Goal: Check status: Check status

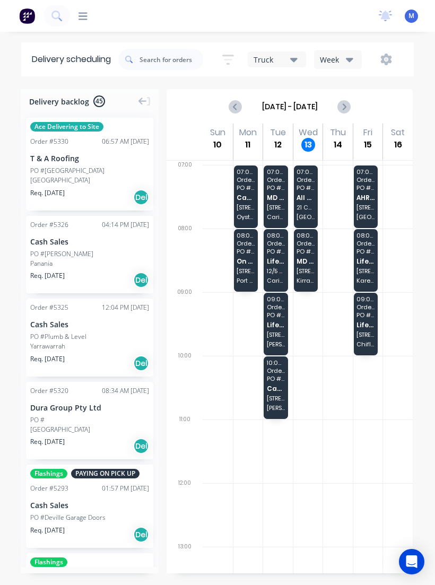
click at [314, 192] on div "07:00 - 08:00 Order # 5289 [GEOGRAPHIC_DATA] All Sodablast Services Pty Ltd [ST…" at bounding box center [306, 197] width 24 height 63
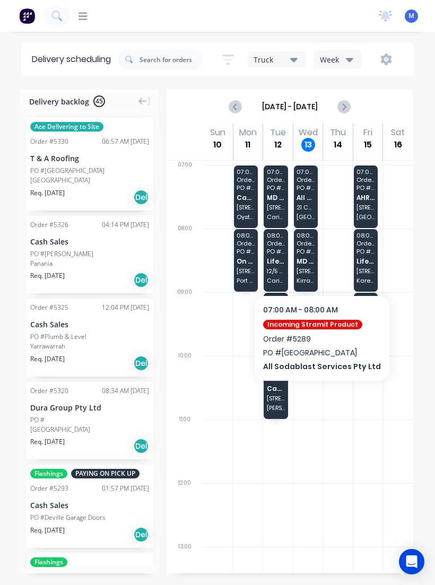
click at [307, 199] on span "All Sodablast Services Pty Ltd" at bounding box center [306, 197] width 18 height 7
click at [309, 200] on span "All Sodablast Services Pty Ltd" at bounding box center [306, 197] width 18 height 7
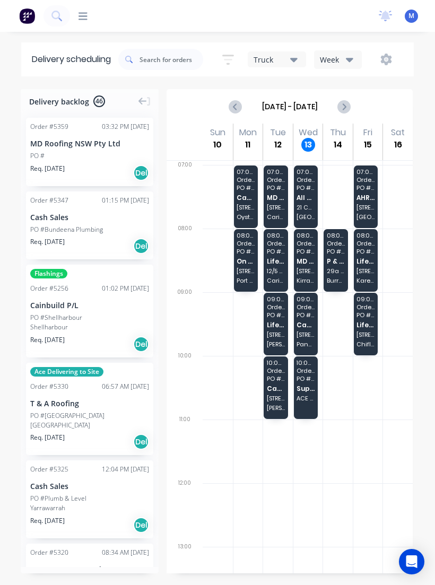
click at [312, 202] on div "07:00 - 08:00 Order # 5289 [GEOGRAPHIC_DATA] All Sodablast Services Pty Ltd [ST…" at bounding box center [306, 197] width 24 height 63
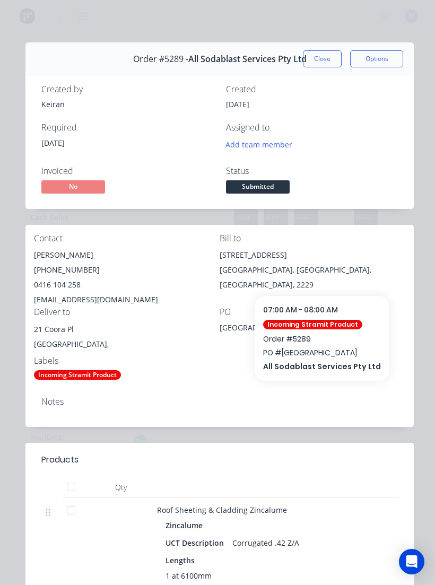
click at [325, 66] on button "Close" at bounding box center [322, 58] width 39 height 17
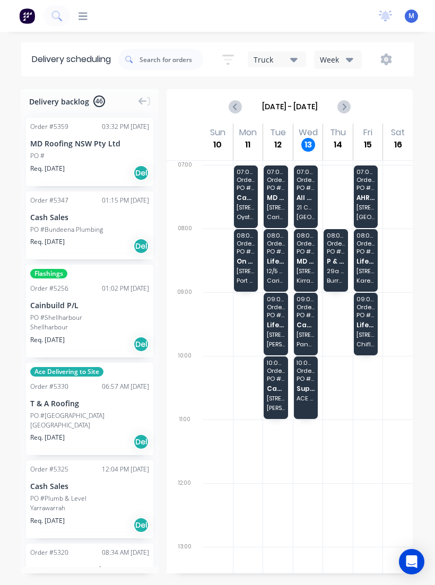
click at [307, 270] on span "[STREET_ADDRESS]" at bounding box center [306, 271] width 18 height 6
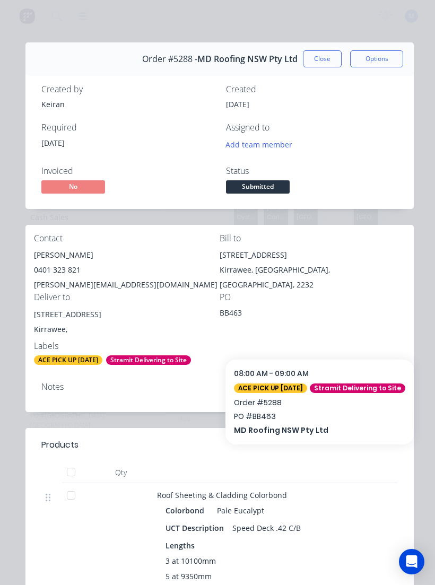
click at [325, 63] on button "Close" at bounding box center [322, 58] width 39 height 17
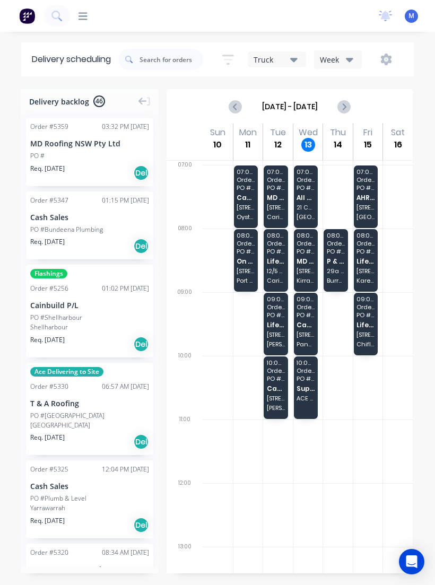
click at [313, 335] on span "[STREET_ADDRESS]" at bounding box center [306, 335] width 18 height 6
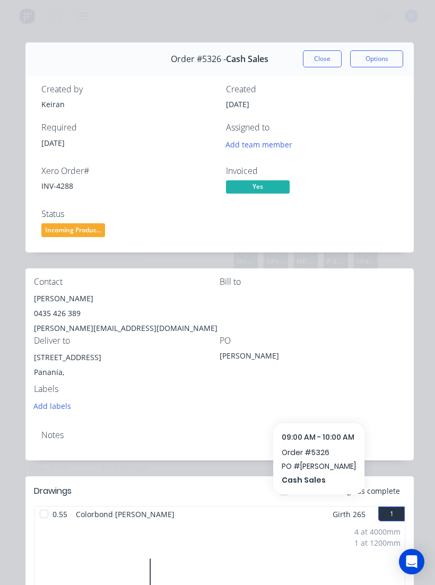
click at [323, 52] on button "Close" at bounding box center [322, 58] width 39 height 17
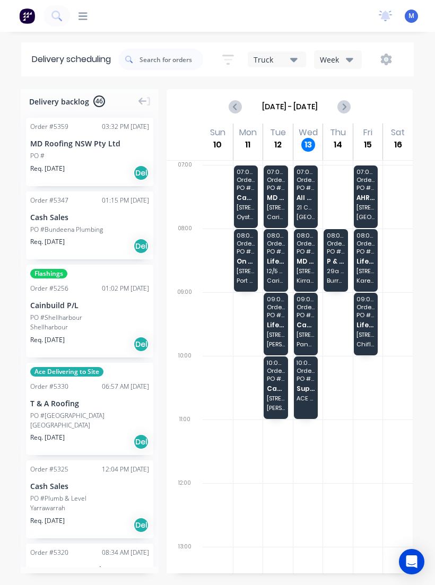
click at [313, 395] on span "ACE GUTTERS - [GEOGRAPHIC_DATA]" at bounding box center [306, 398] width 18 height 6
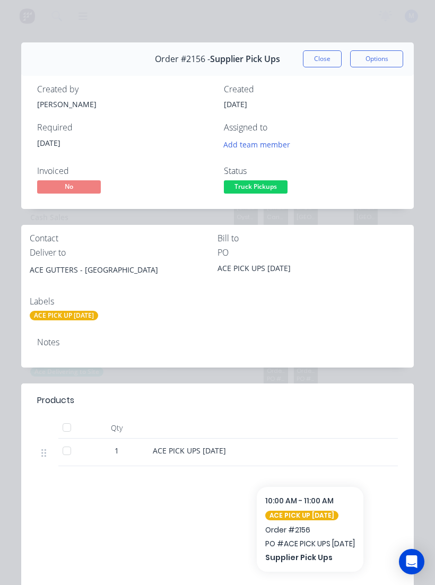
click at [331, 64] on button "Close" at bounding box center [322, 58] width 39 height 17
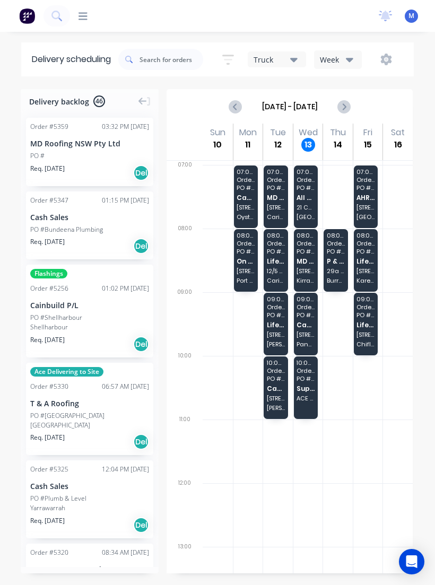
click at [314, 202] on div "07:00 - 08:00 Order # 5289 [GEOGRAPHIC_DATA] All Sodablast Services Pty Ltd [ST…" at bounding box center [306, 197] width 24 height 63
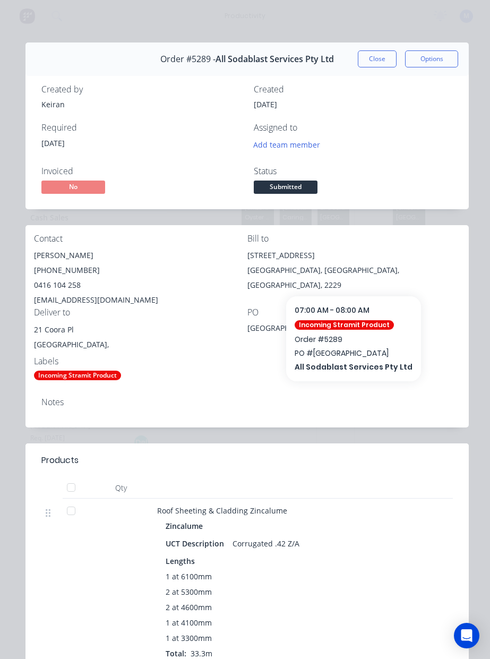
click at [375, 57] on button "Close" at bounding box center [377, 58] width 39 height 17
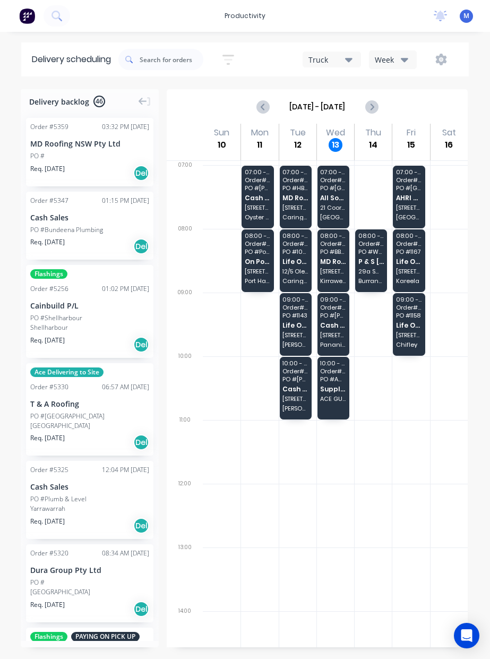
click at [340, 249] on div "08:00 - 09:00 Order # 5288 PO # BB463 MD Roofing NSW Pty Ltd 447 President Ave …" at bounding box center [333, 260] width 32 height 63
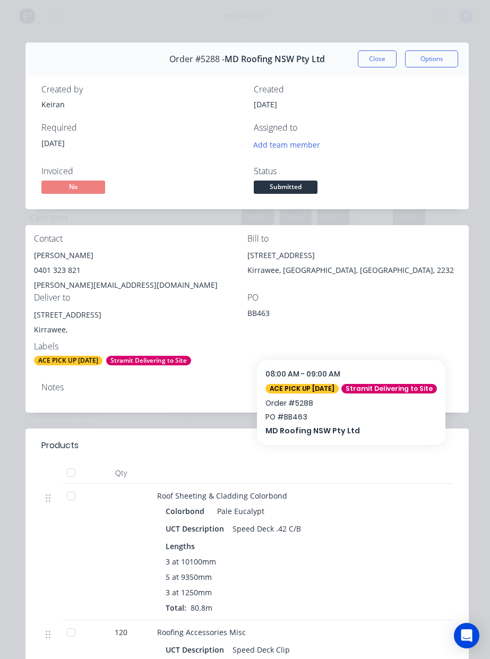
click at [380, 50] on button "Close" at bounding box center [377, 58] width 39 height 17
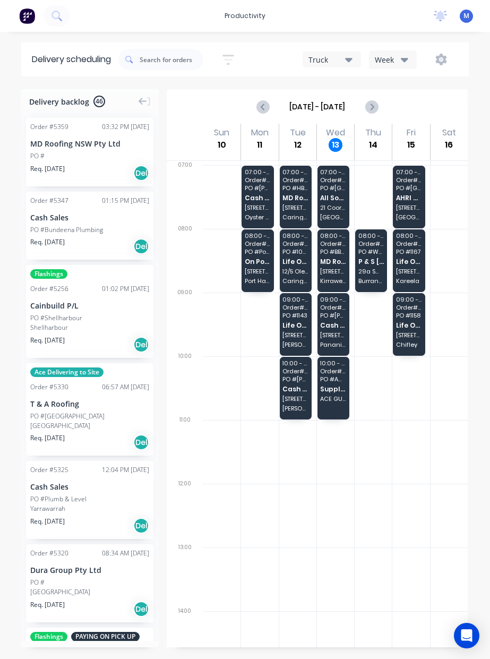
click at [336, 322] on span "Cash Sales" at bounding box center [333, 325] width 26 height 7
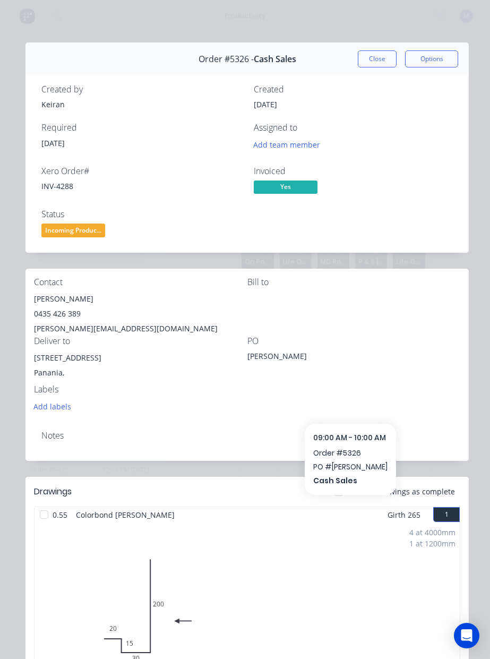
click at [385, 51] on button "Close" at bounding box center [377, 58] width 39 height 17
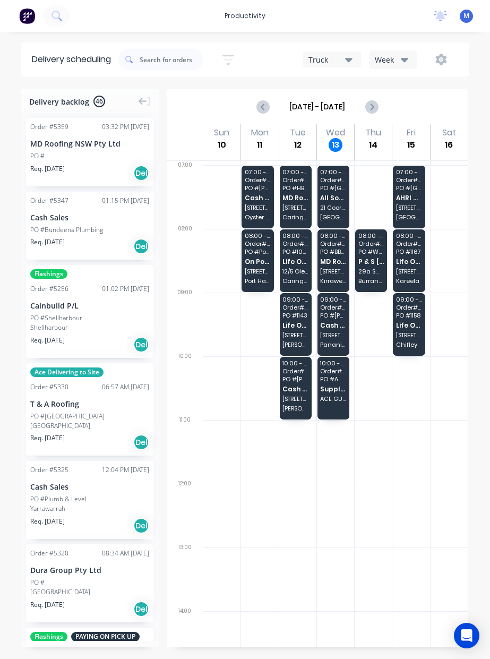
click at [337, 258] on span "MD Roofing NSW Pty Ltd" at bounding box center [333, 261] width 26 height 7
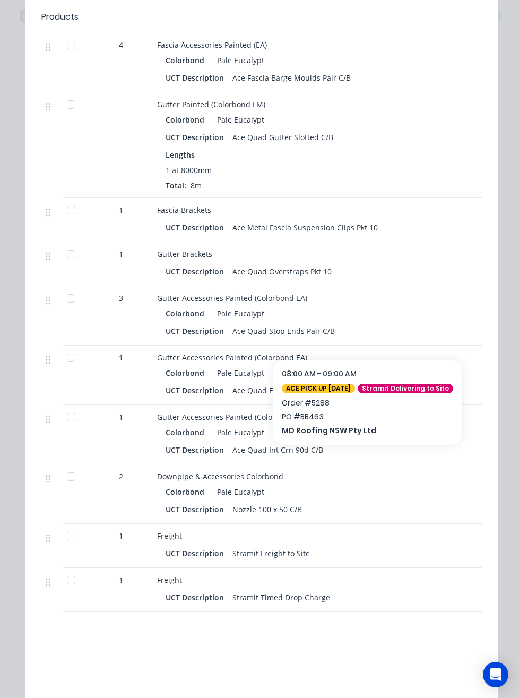
scroll to position [953, 0]
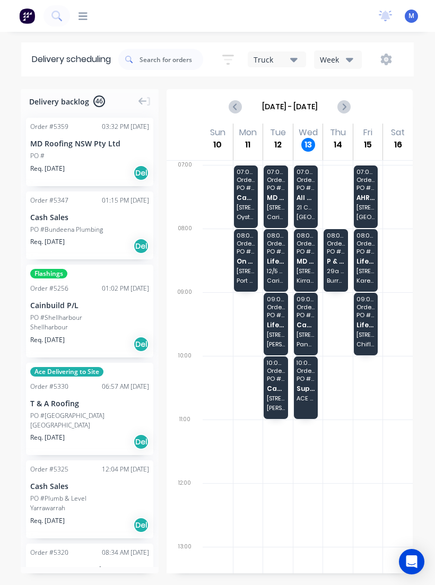
click at [310, 201] on div "07:00 - 08:00 Order # 5289 [GEOGRAPHIC_DATA] All Sodablast Services Pty Ltd [ST…" at bounding box center [306, 197] width 24 height 63
